Goal: Transaction & Acquisition: Purchase product/service

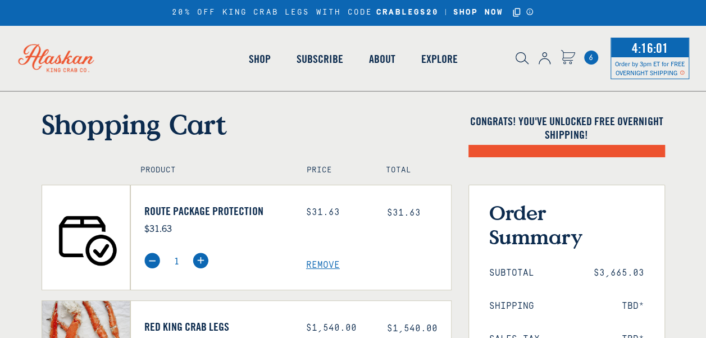
select select "40826597245007"
select select "40826744897615"
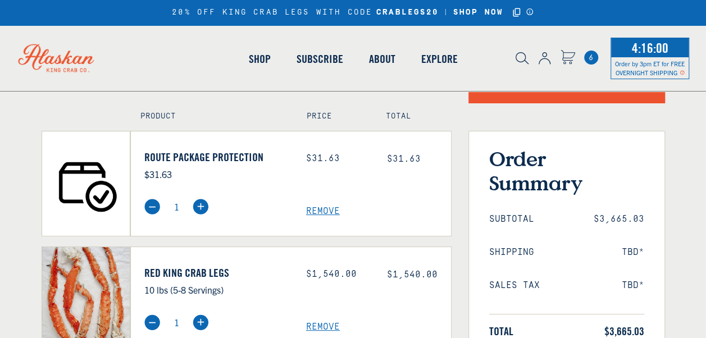
scroll to position [112, 0]
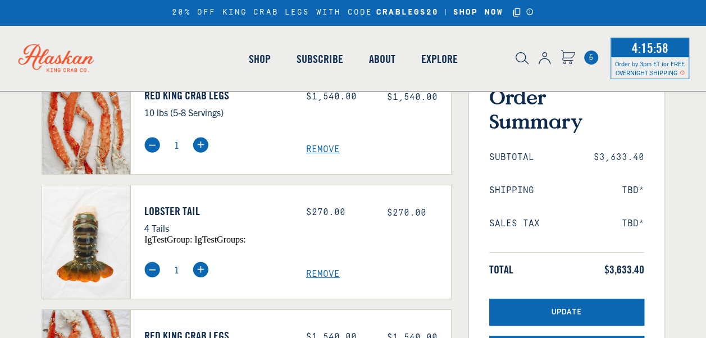
scroll to position [116, 0]
select select "40826597245007"
select select "40826744897615"
